Goal: Navigation & Orientation: Find specific page/section

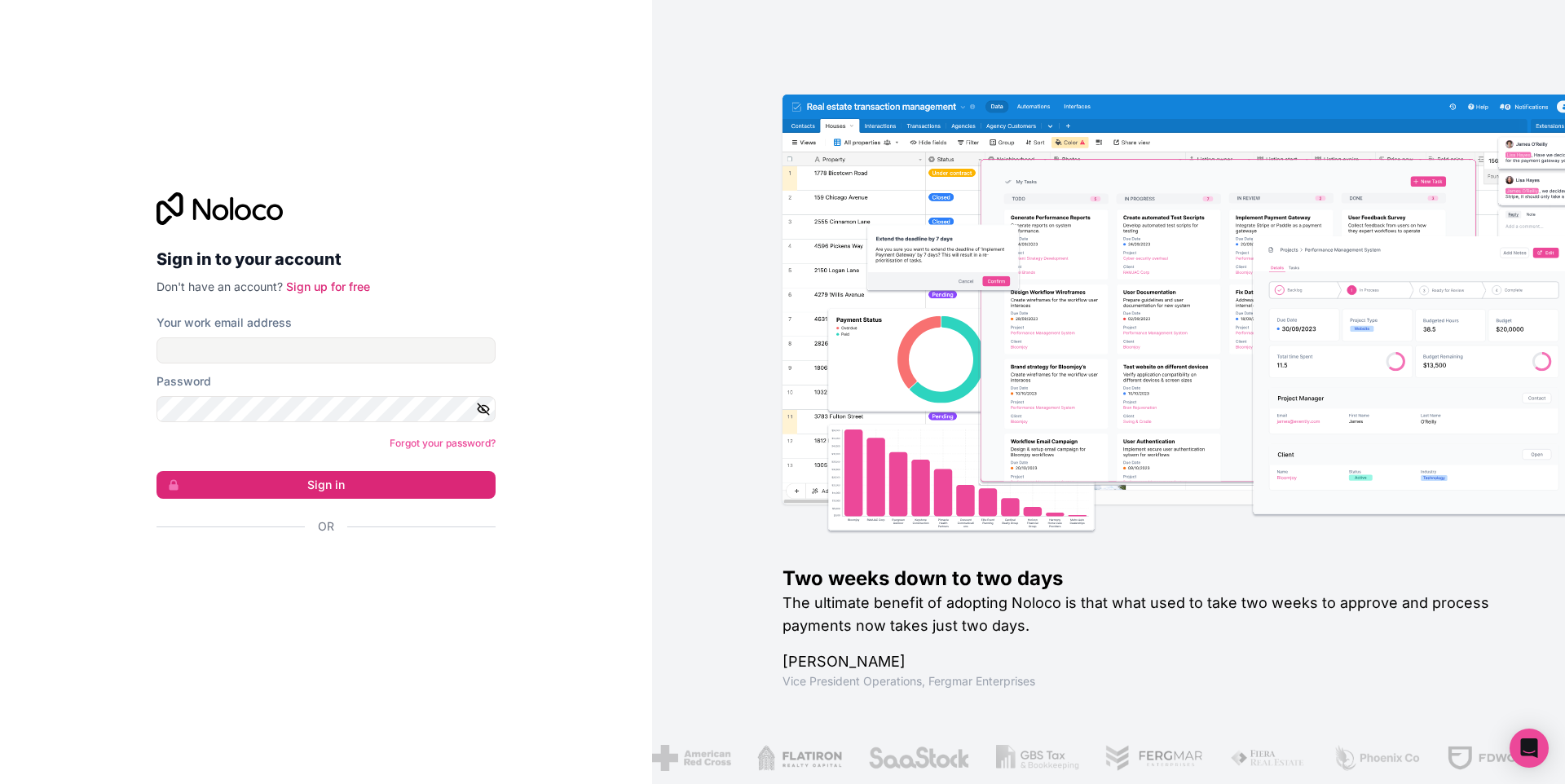
click at [260, 592] on div "Sign in to your account Don't have an account? Sign up for free Your work email…" at bounding box center [326, 392] width 365 height 451
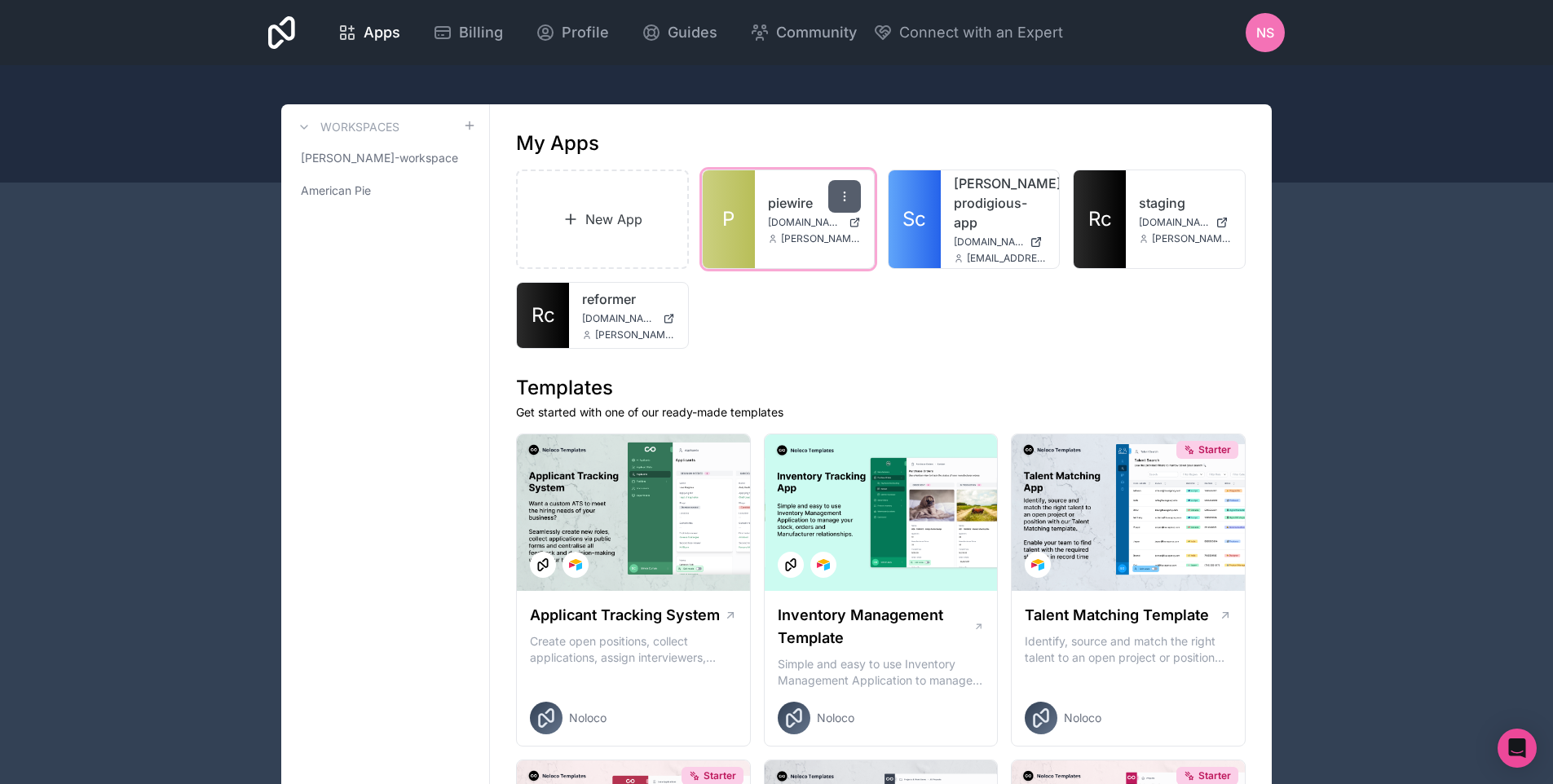
click at [837, 201] on icon at bounding box center [843, 196] width 13 height 13
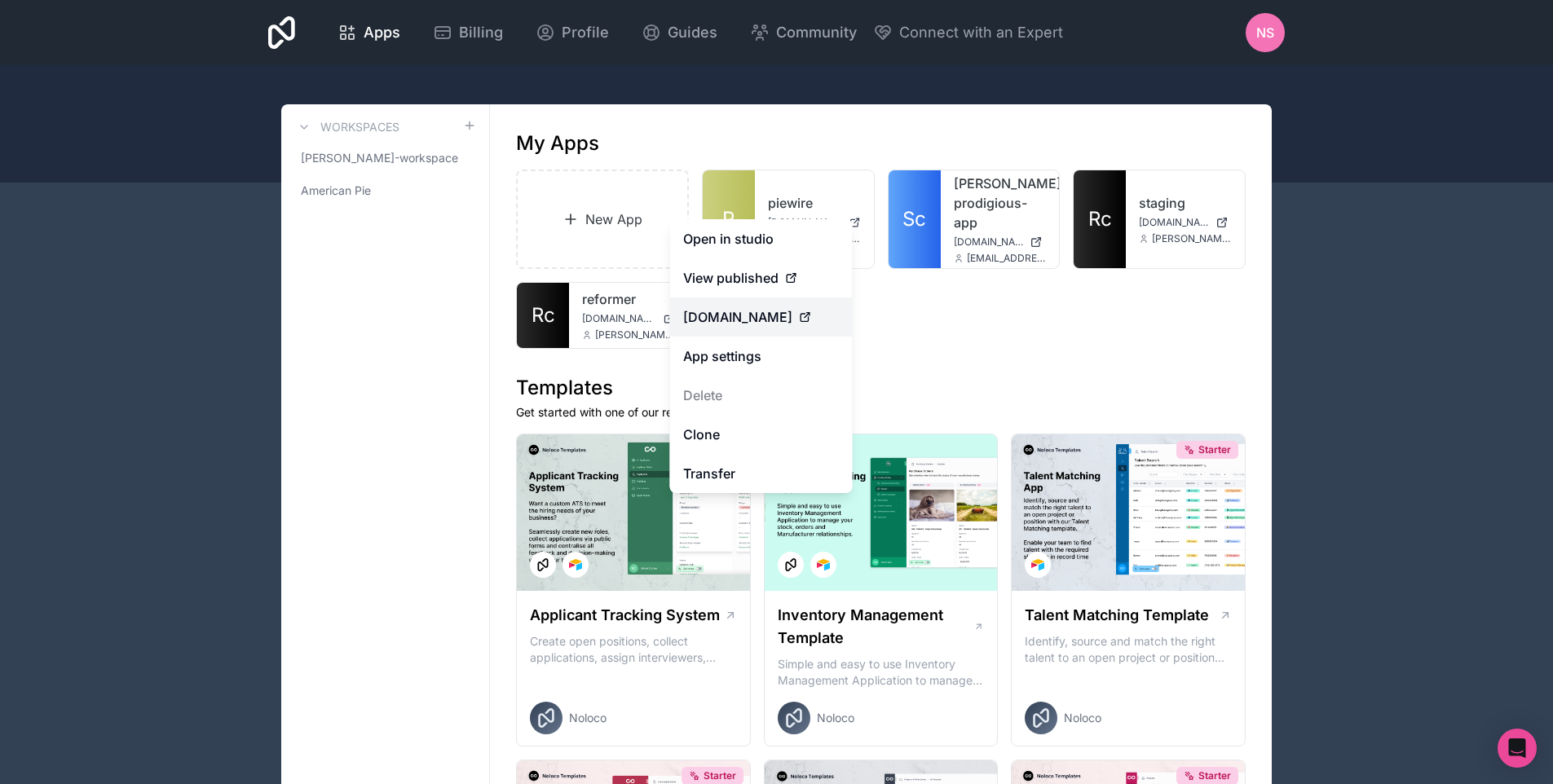
click at [770, 319] on div "Apps Billing Profile Guides Community Connect with an Expert NS Billing Profile…" at bounding box center [776, 392] width 1553 height 784
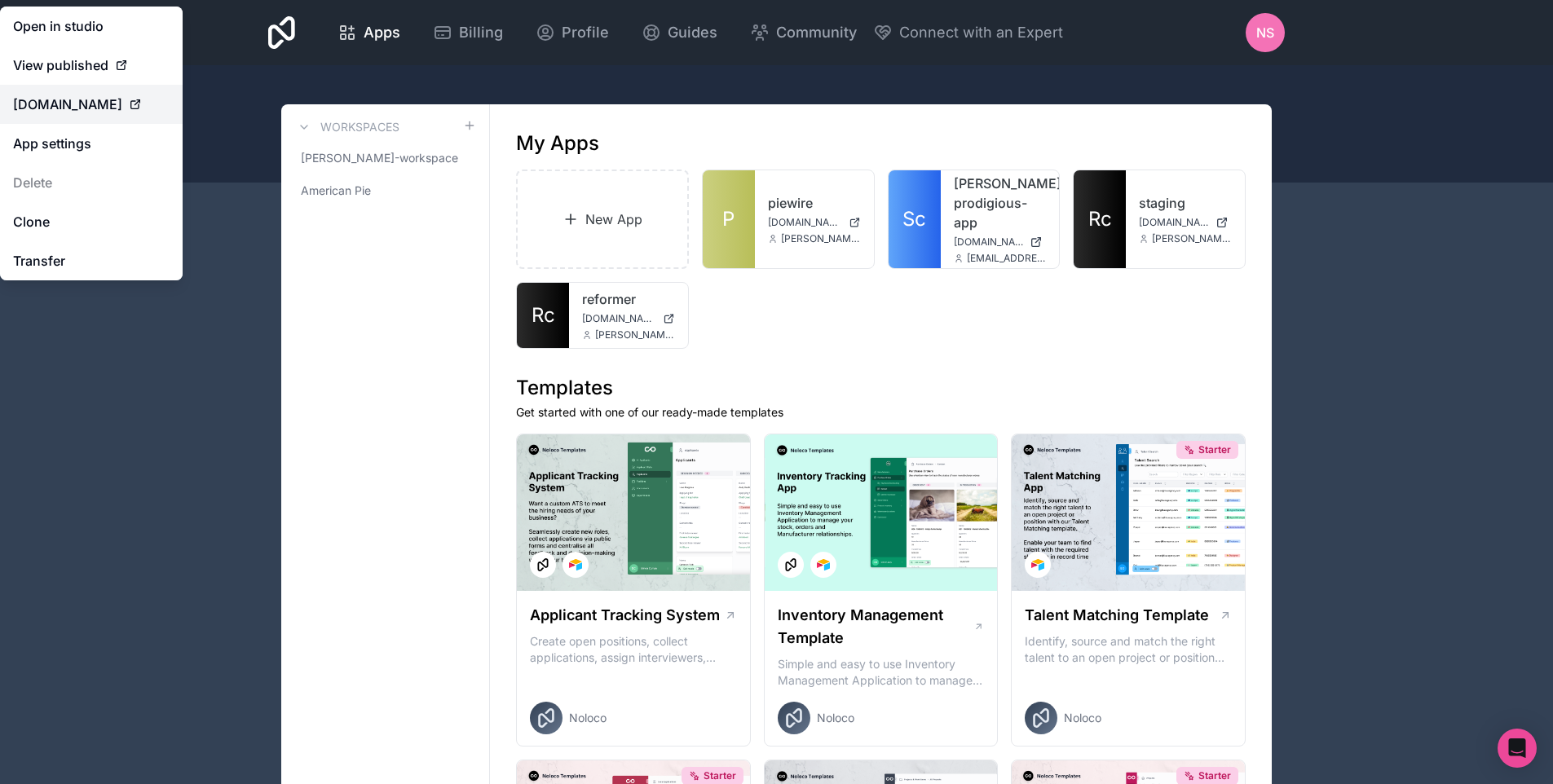
click at [35, 100] on span "[DOMAIN_NAME]" at bounding box center [67, 105] width 109 height 20
click at [37, 100] on span "[DOMAIN_NAME]" at bounding box center [67, 105] width 109 height 20
click at [72, 23] on link "Open in studio" at bounding box center [91, 26] width 183 height 39
